Goal: Information Seeking & Learning: Learn about a topic

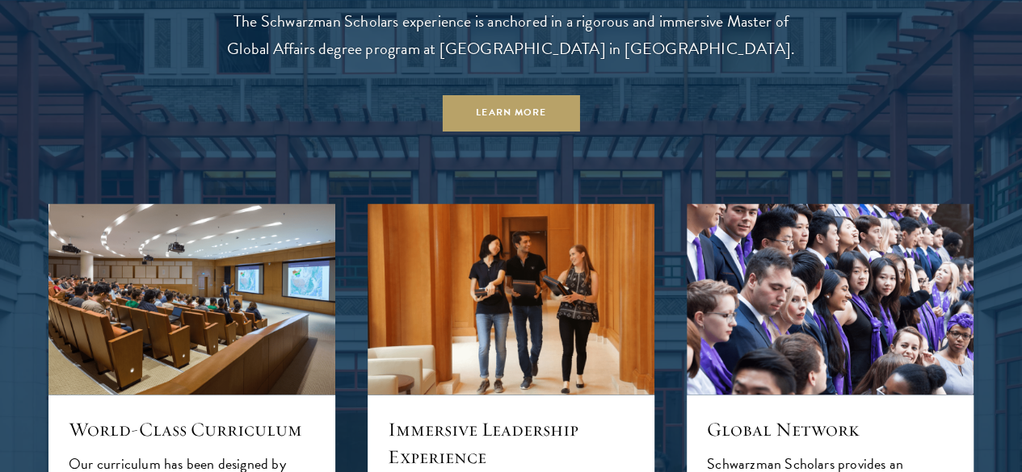
scroll to position [1374, 0]
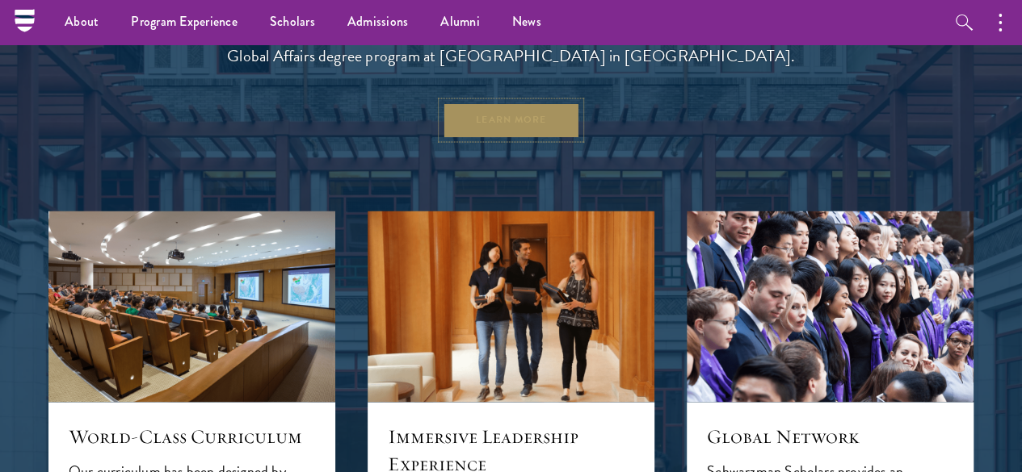
click at [514, 138] on link "Learn More" at bounding box center [511, 120] width 138 height 36
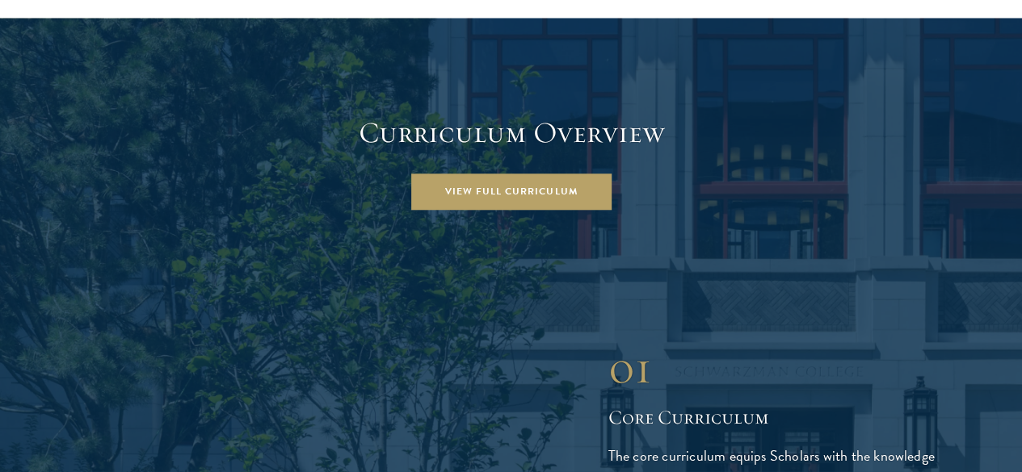
scroll to position [2167, 0]
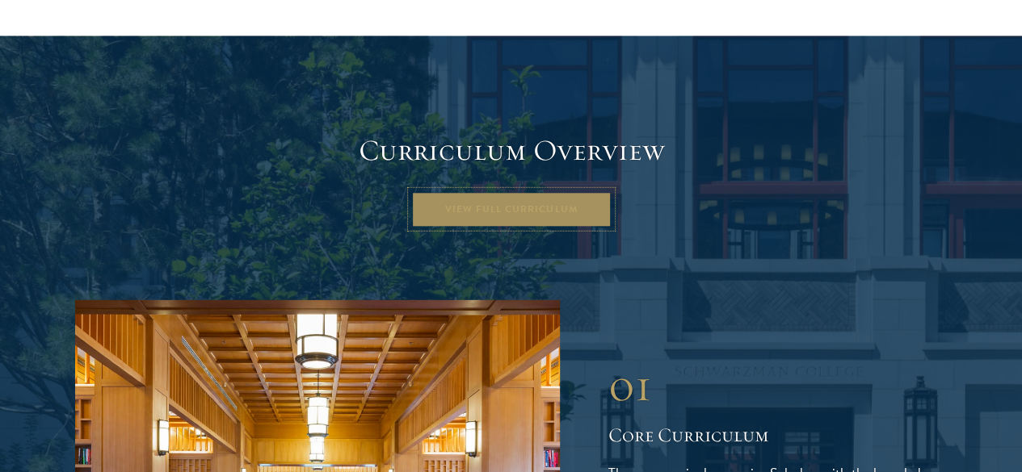
click at [543, 191] on link "View Full Curriculum" at bounding box center [511, 209] width 200 height 36
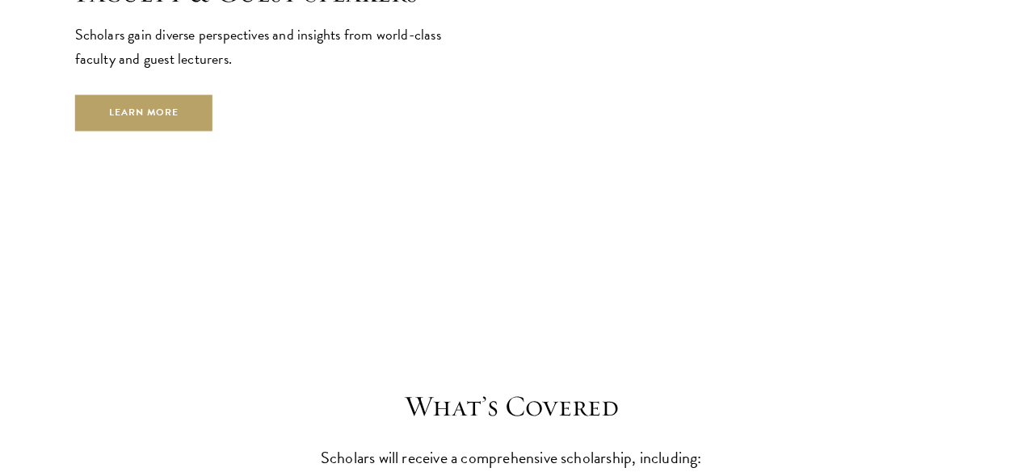
scroll to position [6204, 0]
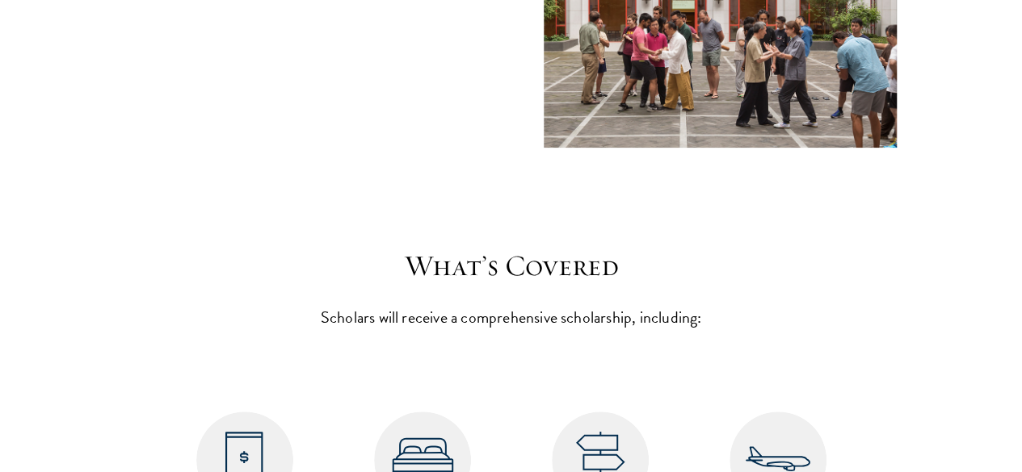
click at [409, 412] on img at bounding box center [422, 460] width 97 height 97
click at [425, 412] on img at bounding box center [422, 460] width 97 height 97
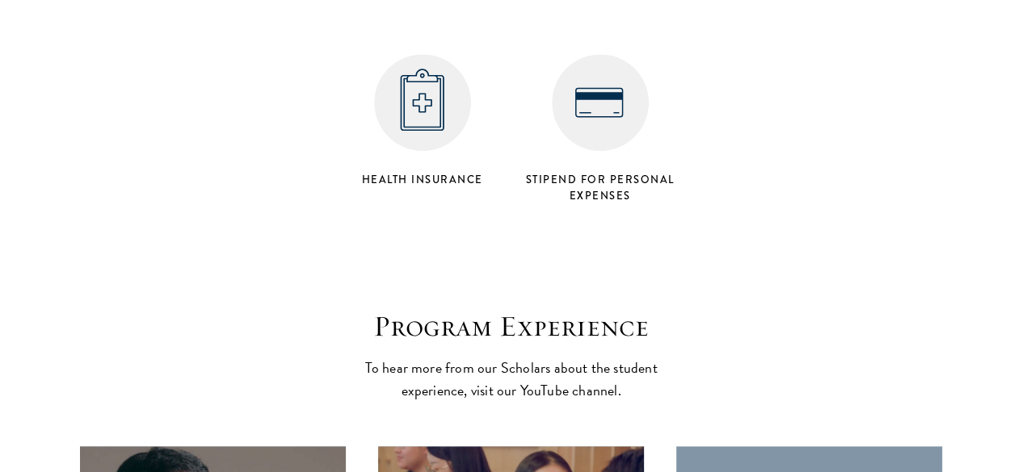
scroll to position [6782, 0]
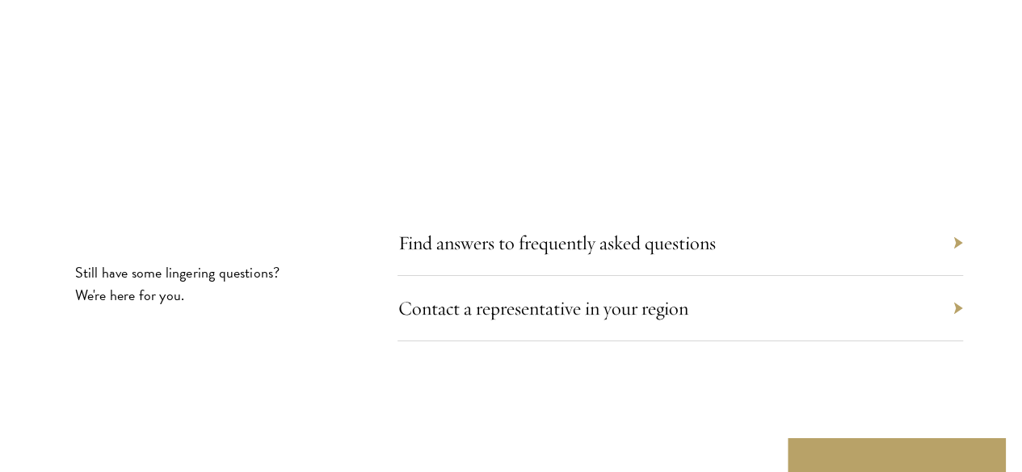
scroll to position [8893, 0]
